Goal: Task Accomplishment & Management: Use online tool/utility

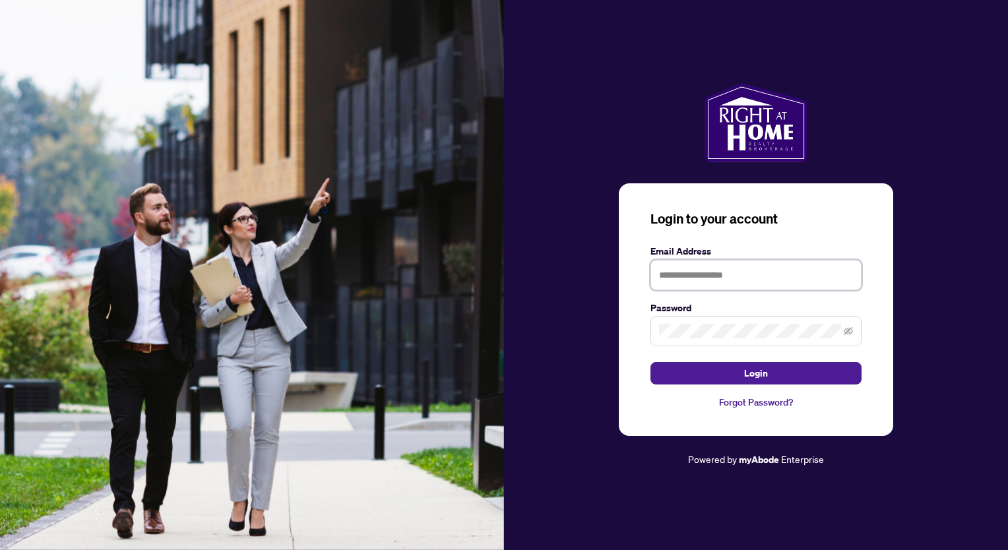
click at [665, 281] on input "text" at bounding box center [755, 275] width 211 height 30
type input "**********"
click at [695, 323] on span at bounding box center [755, 331] width 211 height 30
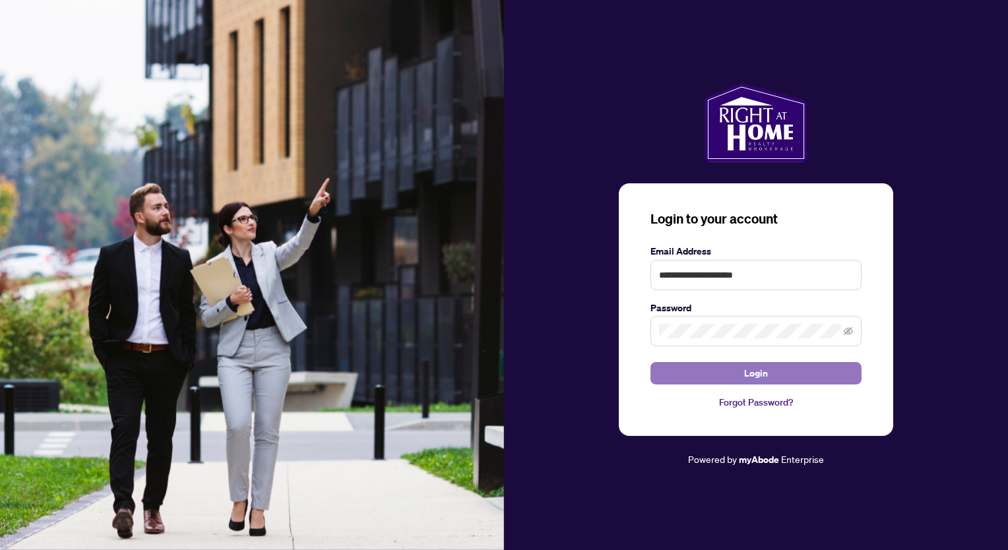
click at [734, 375] on button "Login" at bounding box center [755, 373] width 211 height 22
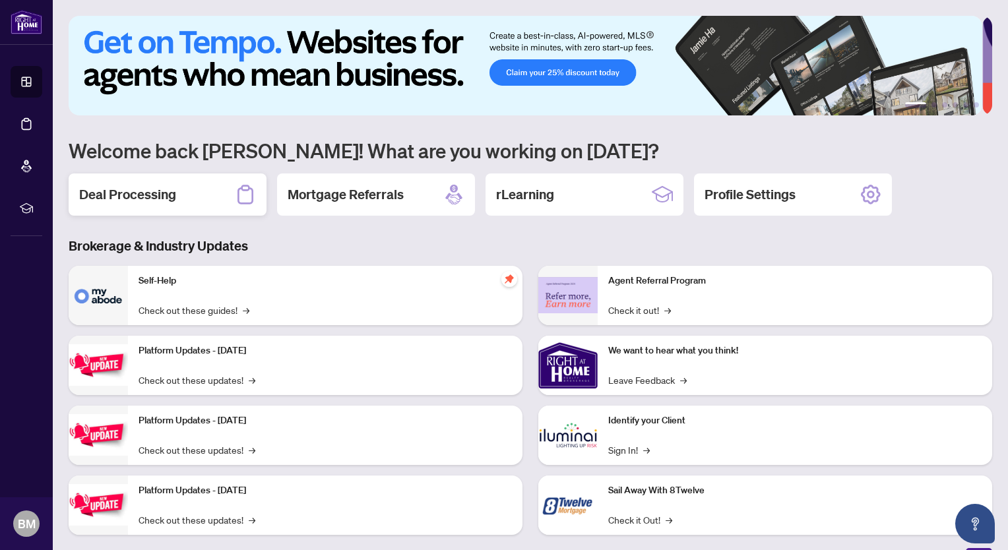
click at [246, 193] on icon at bounding box center [245, 194] width 21 height 21
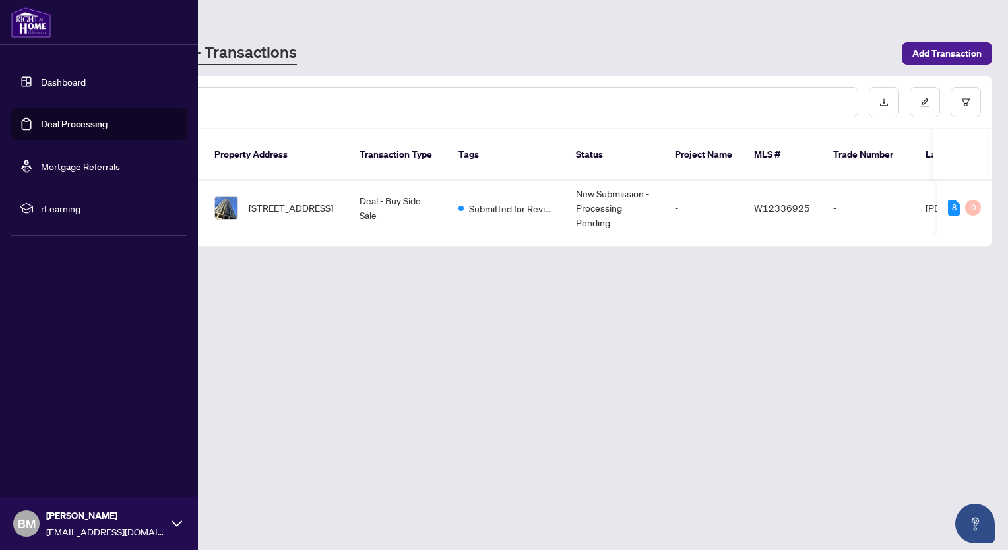
click at [41, 79] on link "Dashboard" at bounding box center [63, 82] width 45 height 12
